Goal: Task Accomplishment & Management: Use online tool/utility

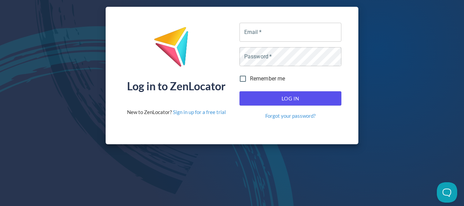
click at [436, 144] on div "Log in to ZenLocator New to ZenLocator? Sign in up for a free trial Email   * E…" at bounding box center [232, 75] width 464 height 151
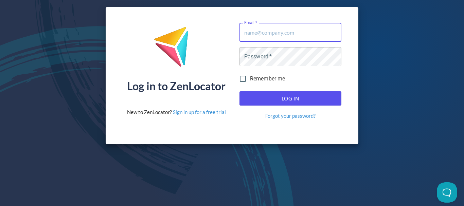
click at [291, 32] on input "Email   *" at bounding box center [290, 32] width 102 height 19
paste input "[PERSON_NAME][EMAIL_ADDRESS][DOMAIN_NAME]"
type input "[PERSON_NAME][EMAIL_ADDRESS][DOMAIN_NAME]"
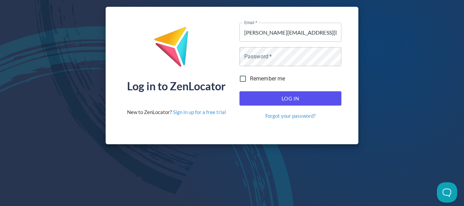
click at [425, 92] on div "Log in to ZenLocator New to ZenLocator? Sign in up for a free trial Email   * […" at bounding box center [232, 75] width 464 height 151
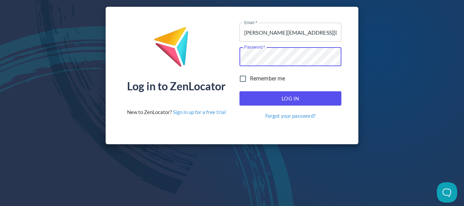
click at [315, 104] on button "Log In" at bounding box center [290, 98] width 102 height 14
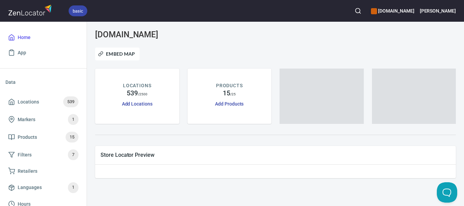
click at [245, 60] on div "Embed Map" at bounding box center [275, 53] width 369 height 21
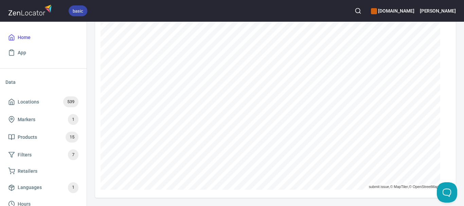
scroll to position [150, 0]
click at [157, 30] on input "text" at bounding box center [149, 29] width 67 height 13
paste input "Gisborne Supermarket (Williamsons Foodworks)"
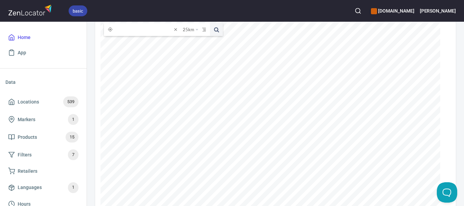
type input "Gisborne Supermarket (Williamsons Foodworks)"
click at [210, 23] on button at bounding box center [216, 29] width 13 height 13
click at [168, 29] on input "Gisborne Supermarket (Williamsons Foodworks)" at bounding box center [144, 29] width 56 height 13
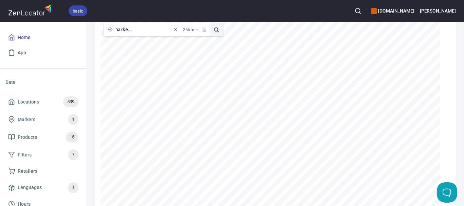
click at [155, 30] on input "Gisborne Supermarket (Williamsons Foodworks)" at bounding box center [144, 29] width 56 height 13
click at [165, 31] on input "Gisborne Supermarket (Williamsons Foodworks)" at bounding box center [144, 29] width 56 height 13
click at [177, 30] on span at bounding box center [175, 29] width 7 height 7
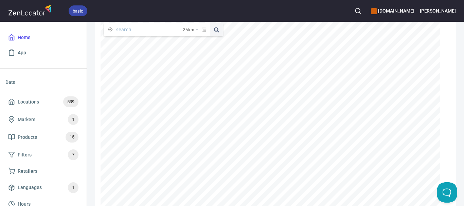
paste input "Williamsons Foodworks"
type input "Williamsons Foodworks"
click at [210, 23] on button at bounding box center [216, 29] width 13 height 13
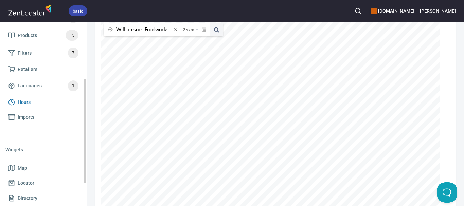
scroll to position [143, 0]
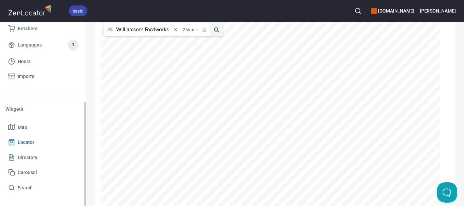
click at [44, 142] on span "Locator" at bounding box center [43, 142] width 70 height 8
